Goal: Information Seeking & Learning: Learn about a topic

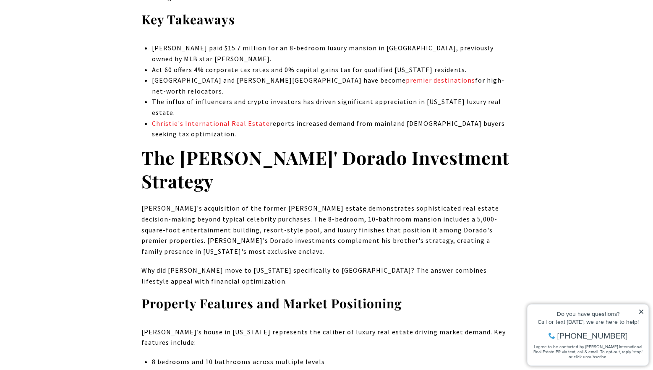
scroll to position [406, 0]
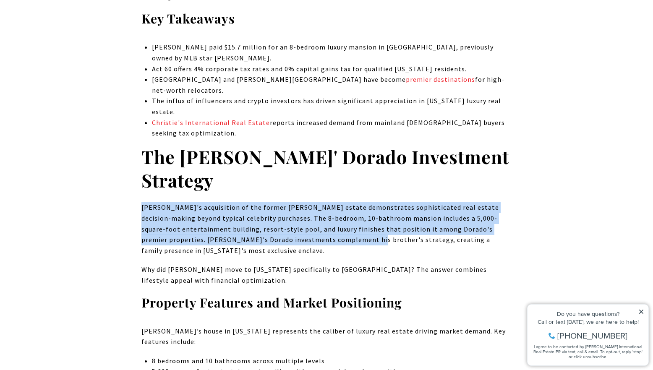
drag, startPoint x: 300, startPoint y: 152, endPoint x: 320, endPoint y: 218, distance: 69.0
click at [320, 216] on p "[PERSON_NAME]'s acquisition of the former [PERSON_NAME] estate demonstrates sop…" at bounding box center [326, 229] width 370 height 54
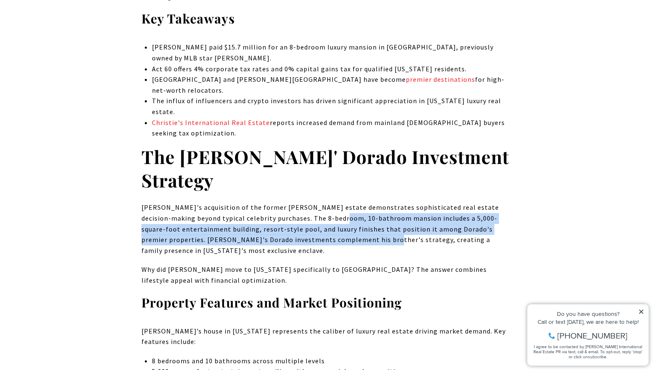
drag, startPoint x: 332, startPoint y: 217, endPoint x: 307, endPoint y: 198, distance: 31.7
click at [307, 202] on p "[PERSON_NAME]'s acquisition of the former [PERSON_NAME] estate demonstrates sop…" at bounding box center [326, 229] width 370 height 54
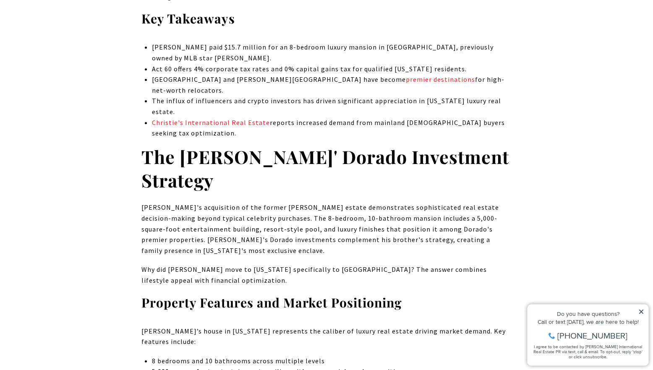
click at [299, 202] on p "[PERSON_NAME]'s acquisition of the former [PERSON_NAME] estate demonstrates sop…" at bounding box center [326, 229] width 370 height 54
click at [392, 232] on p "[PERSON_NAME]'s acquisition of the former [PERSON_NAME] estate demonstrates sop…" at bounding box center [326, 229] width 370 height 54
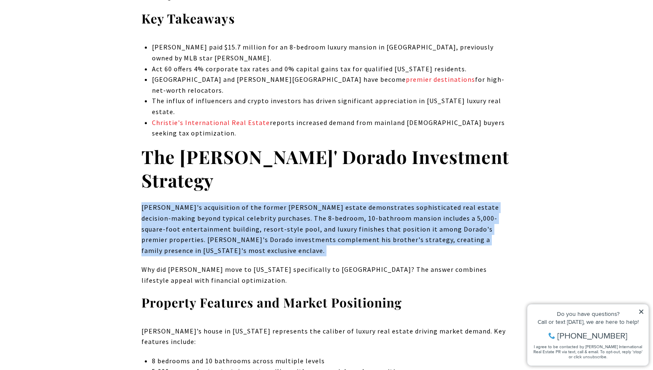
drag, startPoint x: 392, startPoint y: 232, endPoint x: 367, endPoint y: 177, distance: 59.9
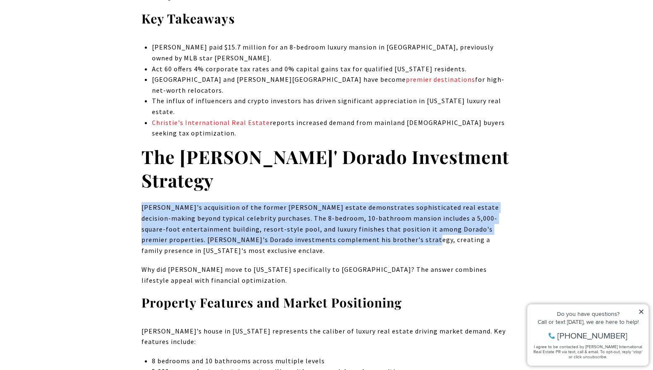
drag, startPoint x: 359, startPoint y: 175, endPoint x: 369, endPoint y: 219, distance: 45.0
click at [369, 219] on p "[PERSON_NAME]'s acquisition of the former [PERSON_NAME] estate demonstrates sop…" at bounding box center [326, 229] width 370 height 54
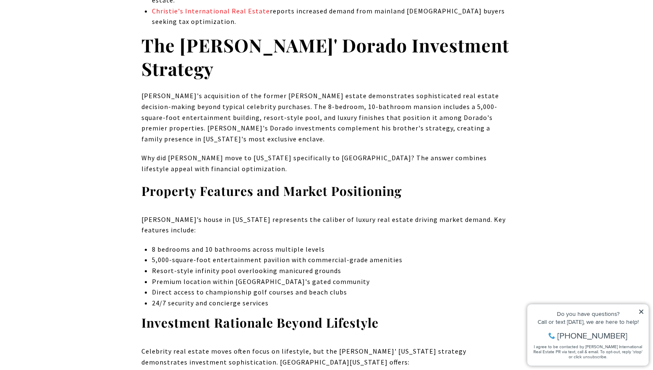
scroll to position [518, 0]
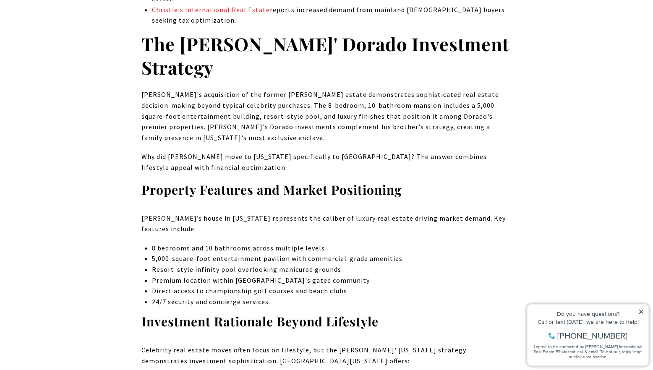
drag, startPoint x: 338, startPoint y: 151, endPoint x: 368, endPoint y: 188, distance: 47.7
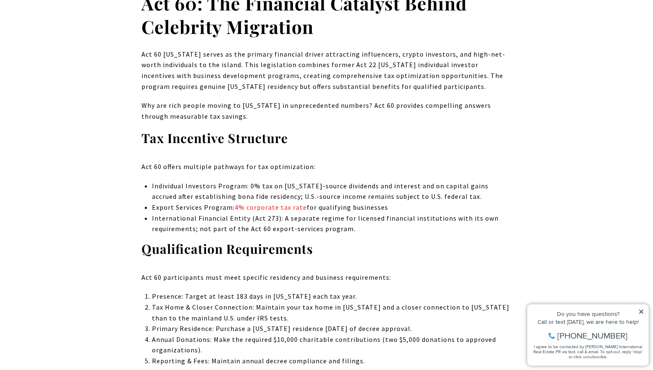
scroll to position [951, 0]
drag, startPoint x: 210, startPoint y: 143, endPoint x: 260, endPoint y: 149, distance: 50.3
click at [260, 161] on p "Act 60 offers multiple pathways for tax optimization:" at bounding box center [326, 166] width 370 height 11
drag, startPoint x: 192, startPoint y: 149, endPoint x: 258, endPoint y: 154, distance: 65.6
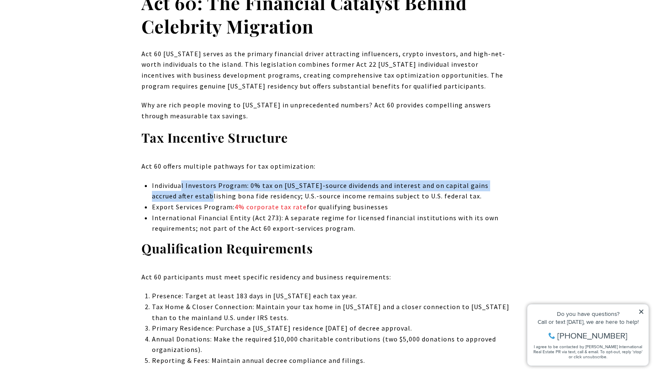
drag, startPoint x: 181, startPoint y: 162, endPoint x: 182, endPoint y: 172, distance: 10.1
click at [182, 180] on p "Individual Investors Program: 0% tax on [US_STATE]-source dividends and interes…" at bounding box center [331, 190] width 359 height 21
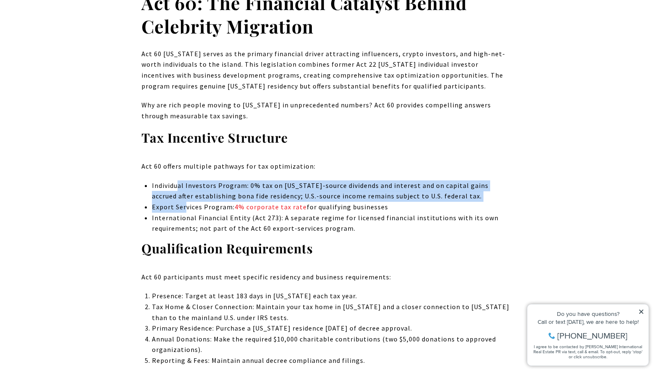
drag, startPoint x: 176, startPoint y: 160, endPoint x: 185, endPoint y: 183, distance: 24.7
click at [185, 185] on ul "Individual Investors Program: 0% tax on [US_STATE]-source dividends and interes…" at bounding box center [331, 207] width 359 height 54
click at [185, 202] on p "Export Services Program: 4% corporate tax rate for qualifying businesses" at bounding box center [331, 207] width 359 height 11
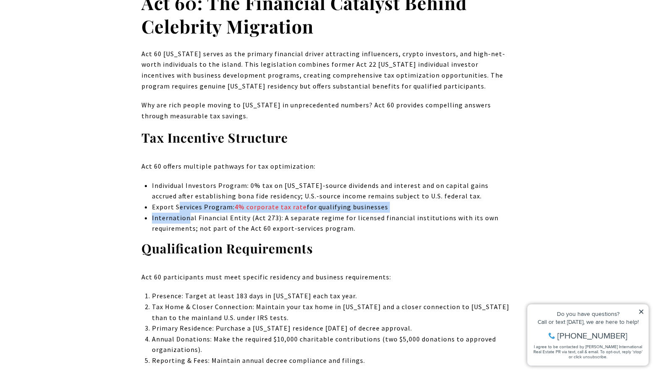
drag, startPoint x: 180, startPoint y: 181, endPoint x: 187, endPoint y: 195, distance: 15.4
click at [187, 195] on ul "Individual Investors Program: 0% tax on [US_STATE]-source dividends and interes…" at bounding box center [331, 207] width 359 height 54
click at [187, 213] on p "International Financial Entity (Act 273): A separate regime for licensed financ…" at bounding box center [331, 223] width 359 height 21
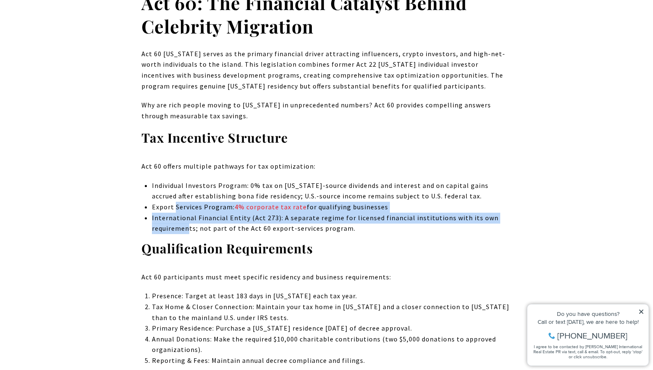
drag, startPoint x: 174, startPoint y: 183, endPoint x: 189, endPoint y: 201, distance: 23.3
click at [190, 203] on ul "Individual Investors Program: 0% tax on [US_STATE]-source dividends and interes…" at bounding box center [331, 207] width 359 height 54
click at [189, 213] on p "International Financial Entity (Act 273): A separate regime for licensed financ…" at bounding box center [331, 223] width 359 height 21
drag, startPoint x: 193, startPoint y: 208, endPoint x: 163, endPoint y: 186, distance: 37.6
click at [163, 186] on ul "Individual Investors Program: 0% tax on [US_STATE]-source dividends and interes…" at bounding box center [331, 207] width 359 height 54
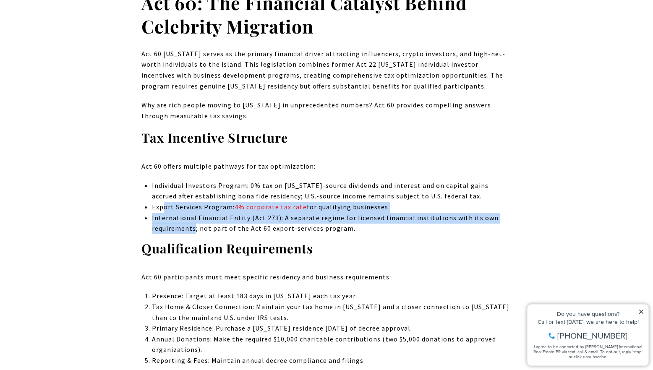
click at [163, 202] on p "Export Services Program: 4% corporate tax rate for qualifying businesses" at bounding box center [331, 207] width 359 height 11
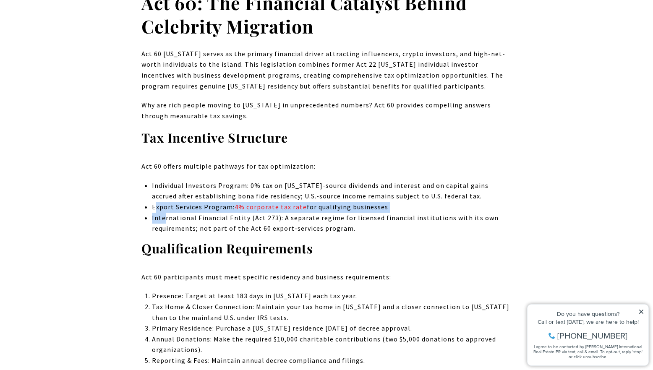
drag, startPoint x: 156, startPoint y: 188, endPoint x: 168, endPoint y: 200, distance: 16.9
click at [168, 200] on ul "Individual Investors Program: 0% tax on [US_STATE]-source dividends and interes…" at bounding box center [331, 207] width 359 height 54
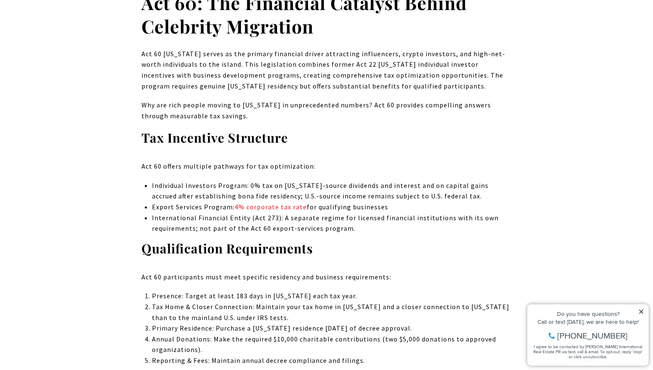
click at [169, 213] on p "International Financial Entity (Act 273): A separate regime for licensed financ…" at bounding box center [331, 223] width 359 height 21
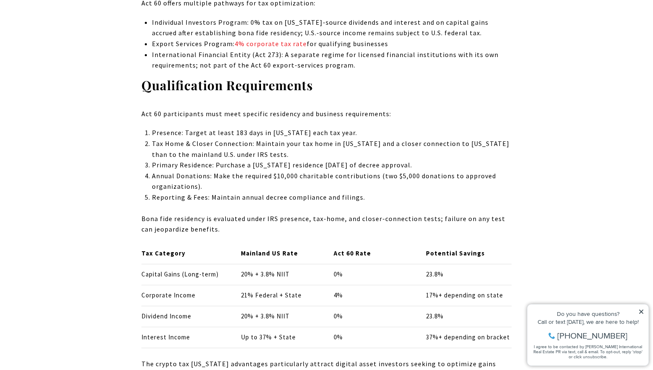
scroll to position [1115, 0]
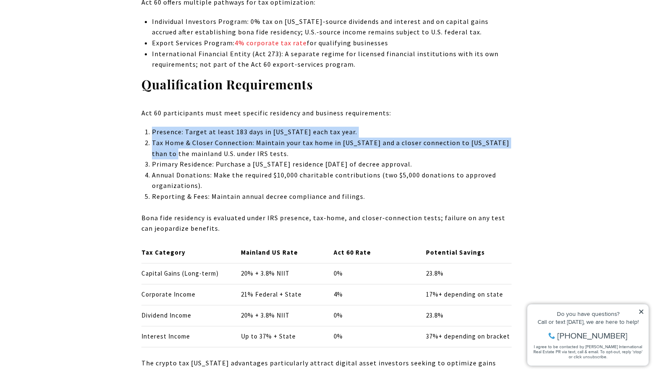
drag, startPoint x: 153, startPoint y: 104, endPoint x: 172, endPoint y: 136, distance: 36.9
click at [172, 138] on p "Tax Home & Closer Connection: Maintain your tax home in [US_STATE] and a closer…" at bounding box center [331, 148] width 359 height 21
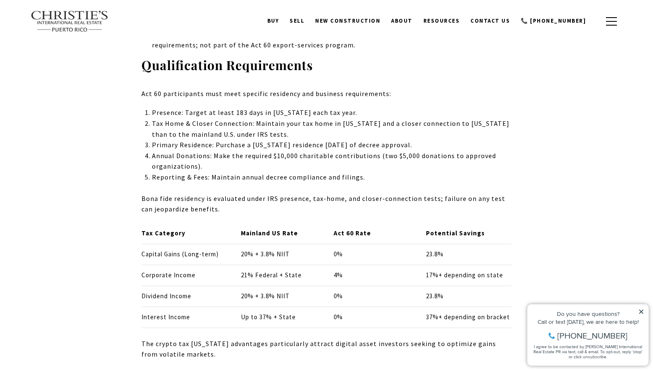
scroll to position [427, 0]
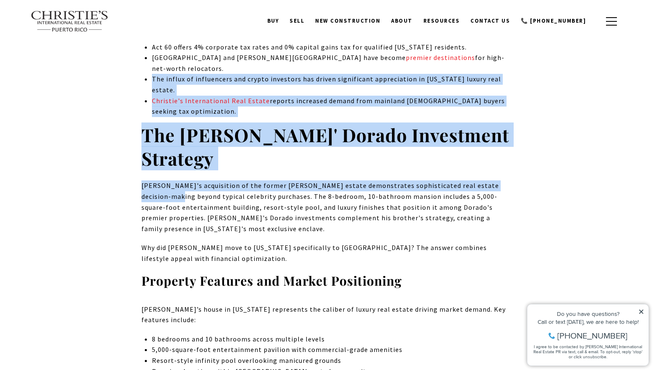
drag, startPoint x: 118, startPoint y: 62, endPoint x: 130, endPoint y: 235, distance: 174.1
